Goal: Answer question/provide support: Share knowledge or assist other users

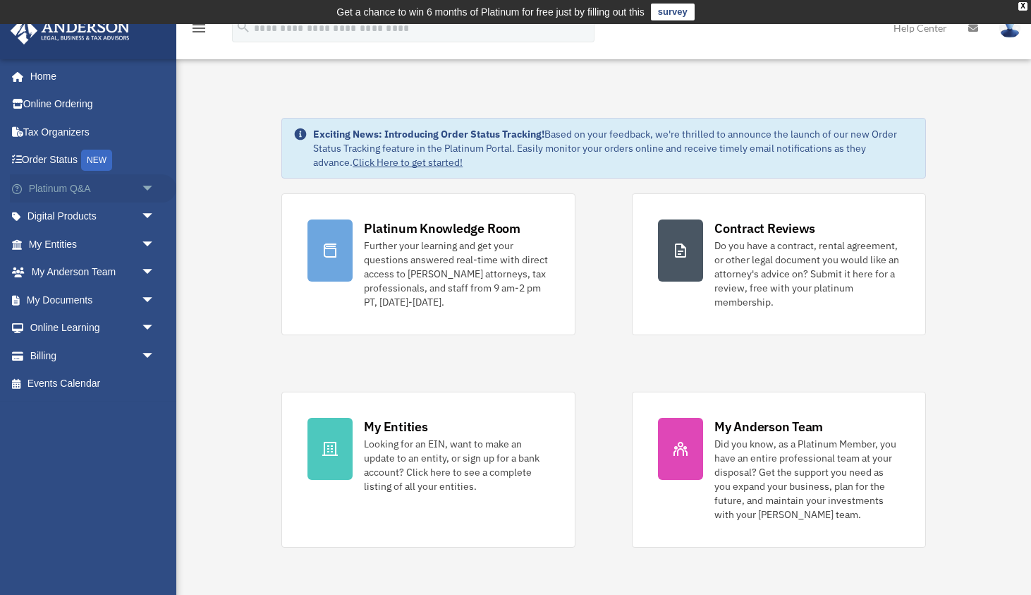
click at [110, 188] on link "Platinum Q&A arrow_drop_down" at bounding box center [93, 188] width 166 height 28
click at [148, 186] on span "arrow_drop_down" at bounding box center [155, 188] width 28 height 29
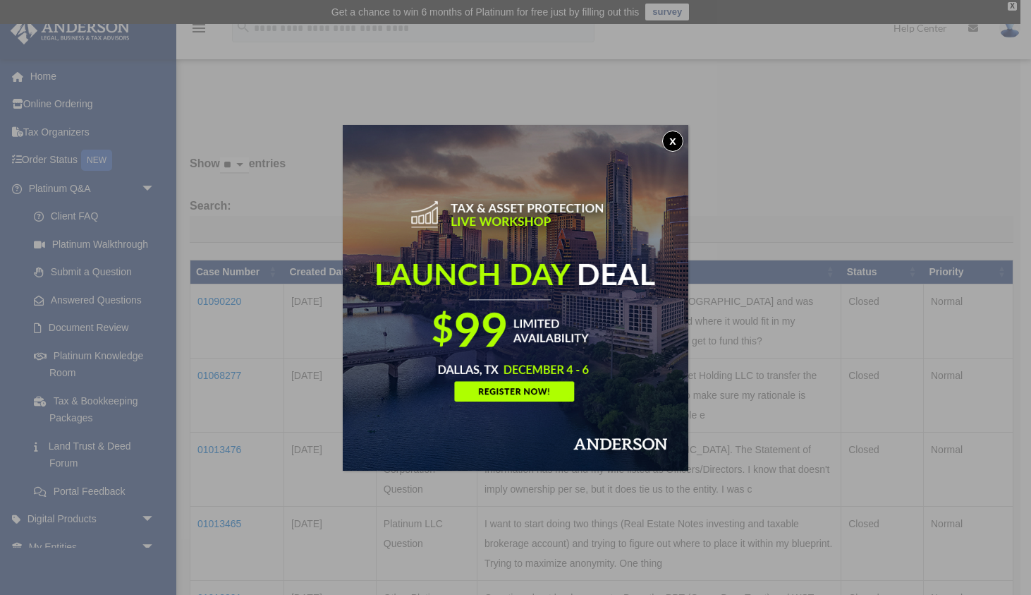
click at [674, 141] on button "x" at bounding box center [672, 140] width 21 height 21
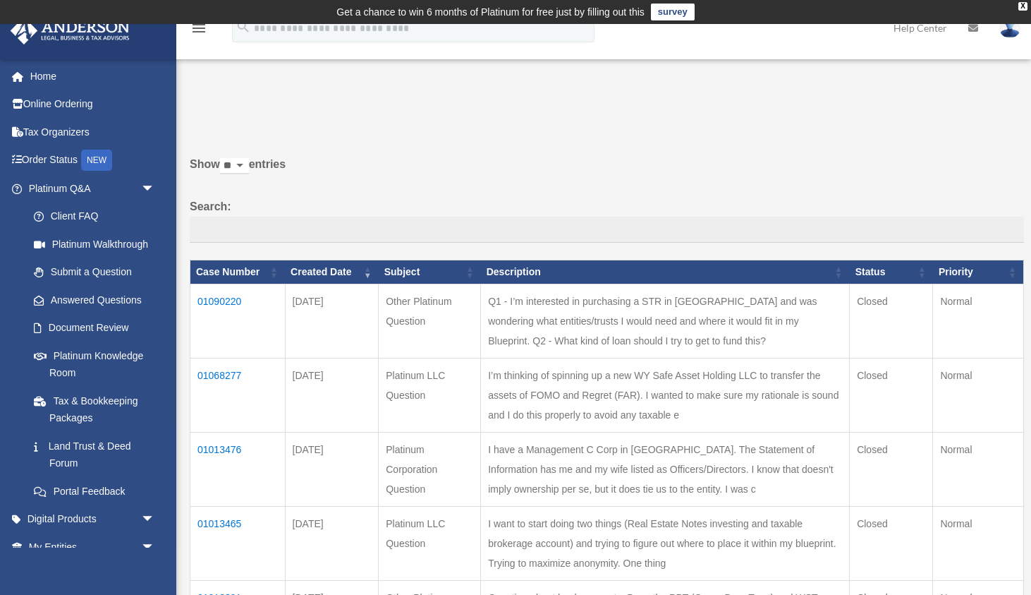
click at [233, 317] on td "01090220" at bounding box center [237, 321] width 95 height 74
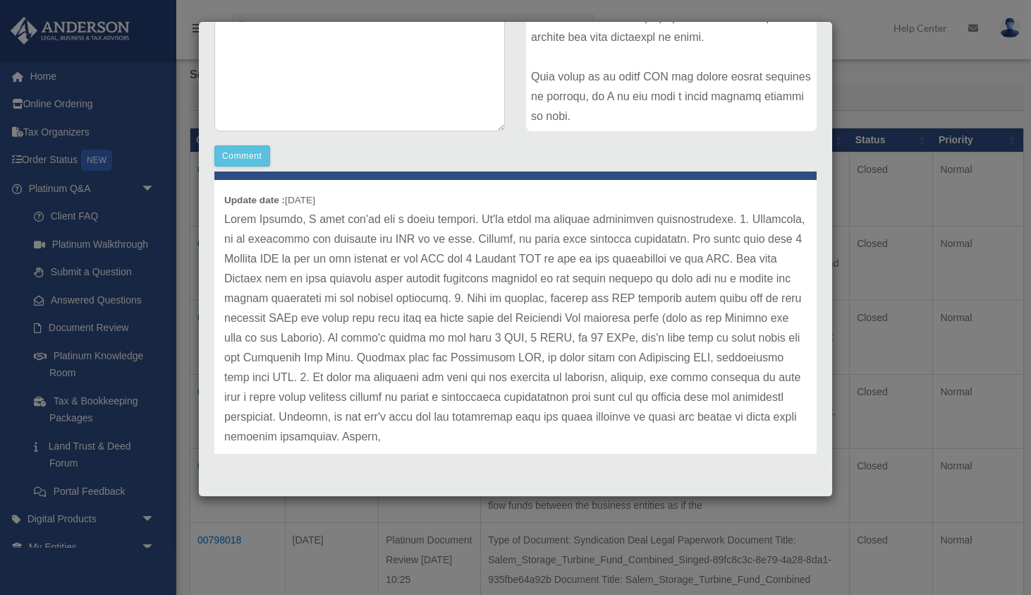
scroll to position [45, 0]
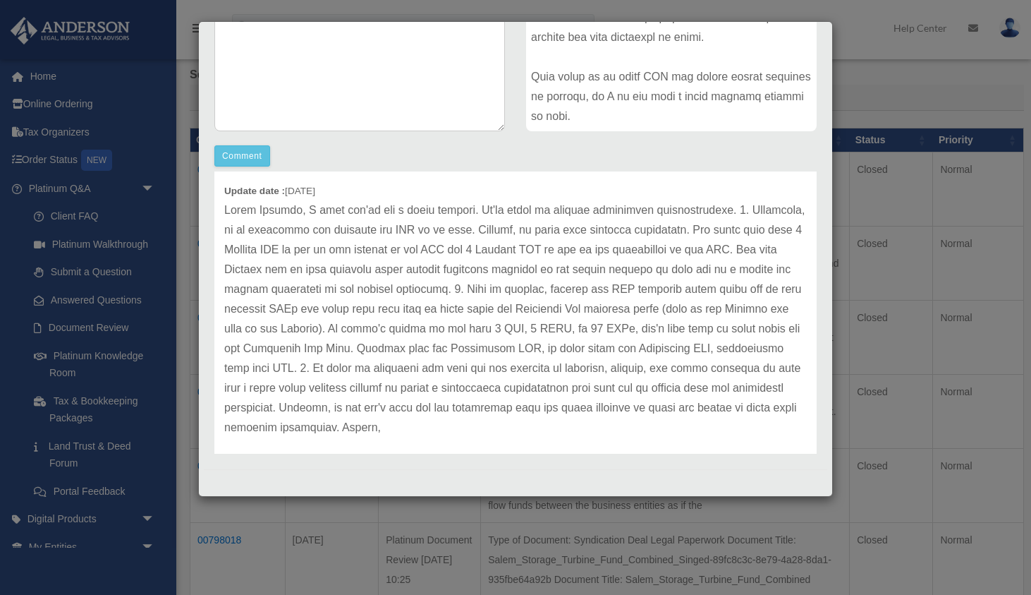
click at [928, 97] on div "Case Detail × Other Platinum Question Case Number 01090220 Created Date [DATE] …" at bounding box center [515, 297] width 1031 height 595
